Goal: Task Accomplishment & Management: Use online tool/utility

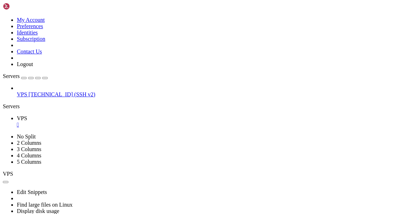
scroll to position [4194, 0]
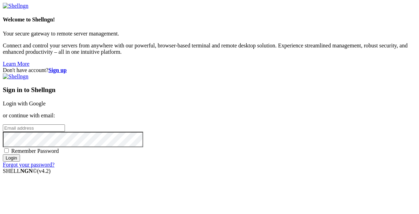
click at [59, 148] on span "Remember Password" at bounding box center [35, 151] width 48 height 6
click at [9, 148] on input "Remember Password" at bounding box center [6, 150] width 5 height 5
checkbox input "true"
click at [65, 124] on input "email" at bounding box center [34, 127] width 62 height 7
type input "fservage@gmail.com"
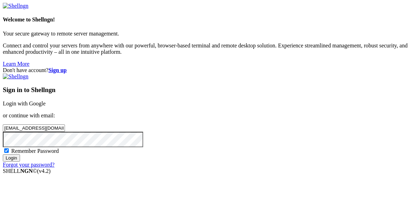
click at [3, 154] on input "Login" at bounding box center [11, 157] width 17 height 7
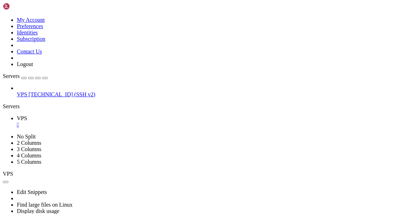
scroll to position [4333, 0]
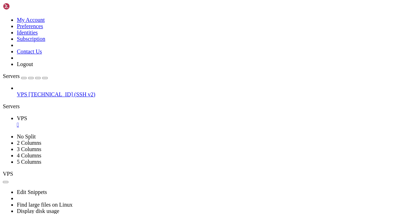
scroll to position [657, 0]
click at [38, 91] on span "[TECHNICAL_ID] (SSH v2)" at bounding box center [61, 94] width 67 height 6
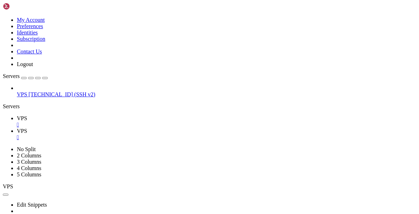
scroll to position [0, 0]
drag, startPoint x: 60, startPoint y: 485, endPoint x: 6, endPoint y: 341, distance: 154.3
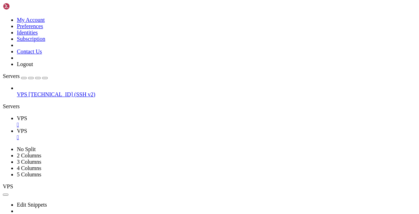
click at [27, 115] on span "VPS" at bounding box center [22, 118] width 10 height 6
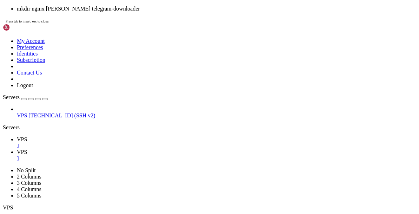
scroll to position [720, 0]
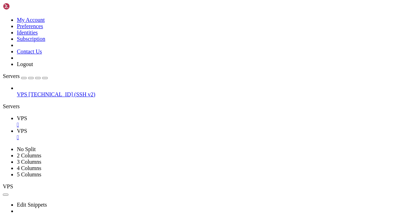
click at [27, 128] on span "VPS" at bounding box center [22, 131] width 10 height 6
click at [17, 115] on icon at bounding box center [17, 118] width 0 height 6
click at [27, 128] on span "VPS" at bounding box center [22, 131] width 10 height 6
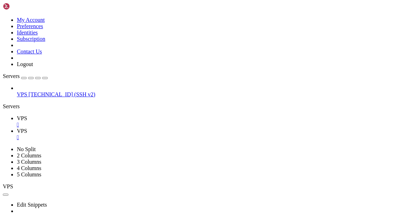
scroll to position [739, 0]
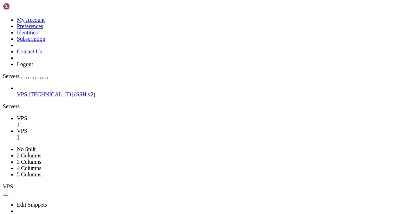
scroll to position [347, 0]
drag, startPoint x: 12, startPoint y: 486, endPoint x: 6, endPoint y: 379, distance: 106.5
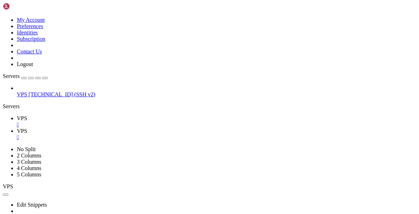
click at [27, 115] on span "VPS" at bounding box center [22, 118] width 10 height 6
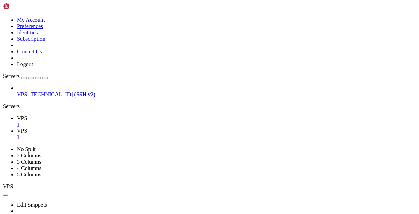
click at [27, 128] on span "VPS" at bounding box center [22, 131] width 10 height 6
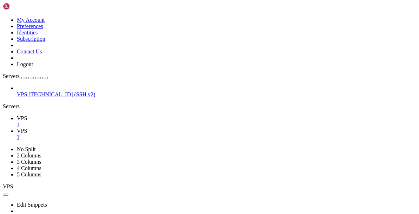
drag, startPoint x: 60, startPoint y: 486, endPoint x: 6, endPoint y: 454, distance: 62.6
click at [17, 115] on icon at bounding box center [17, 118] width 0 height 6
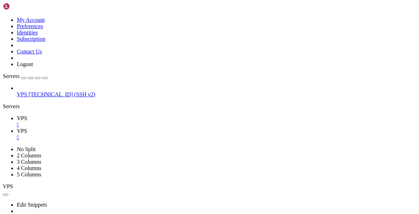
scroll to position [0, 0]
click at [27, 128] on span "VPS" at bounding box center [22, 131] width 10 height 6
click at [27, 115] on span "VPS" at bounding box center [22, 118] width 10 height 6
click at [27, 128] on span "VPS" at bounding box center [22, 131] width 10 height 6
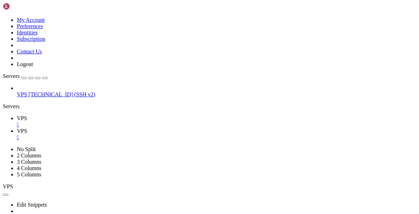
click at [98, 115] on link "VPS " at bounding box center [216, 121] width 399 height 13
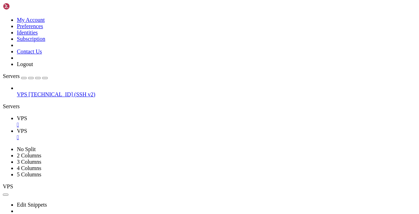
scroll to position [998, 0]
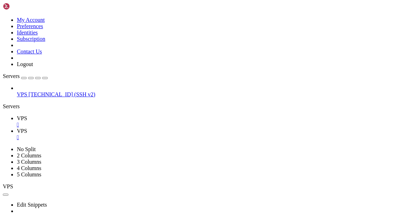
scroll to position [1093, 0]
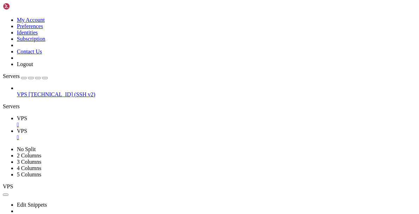
scroll to position [1560, 0]
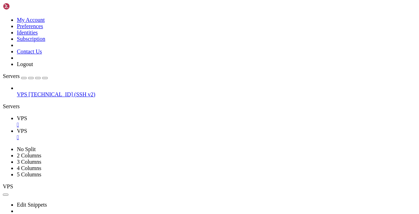
scroll to position [1680, 0]
click at [27, 128] on span "VPS" at bounding box center [22, 131] width 10 height 6
click at [17, 115] on icon at bounding box center [17, 118] width 0 height 6
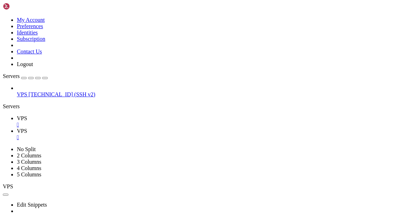
scroll to position [1693, 0]
